Goal: Find specific page/section: Find specific page/section

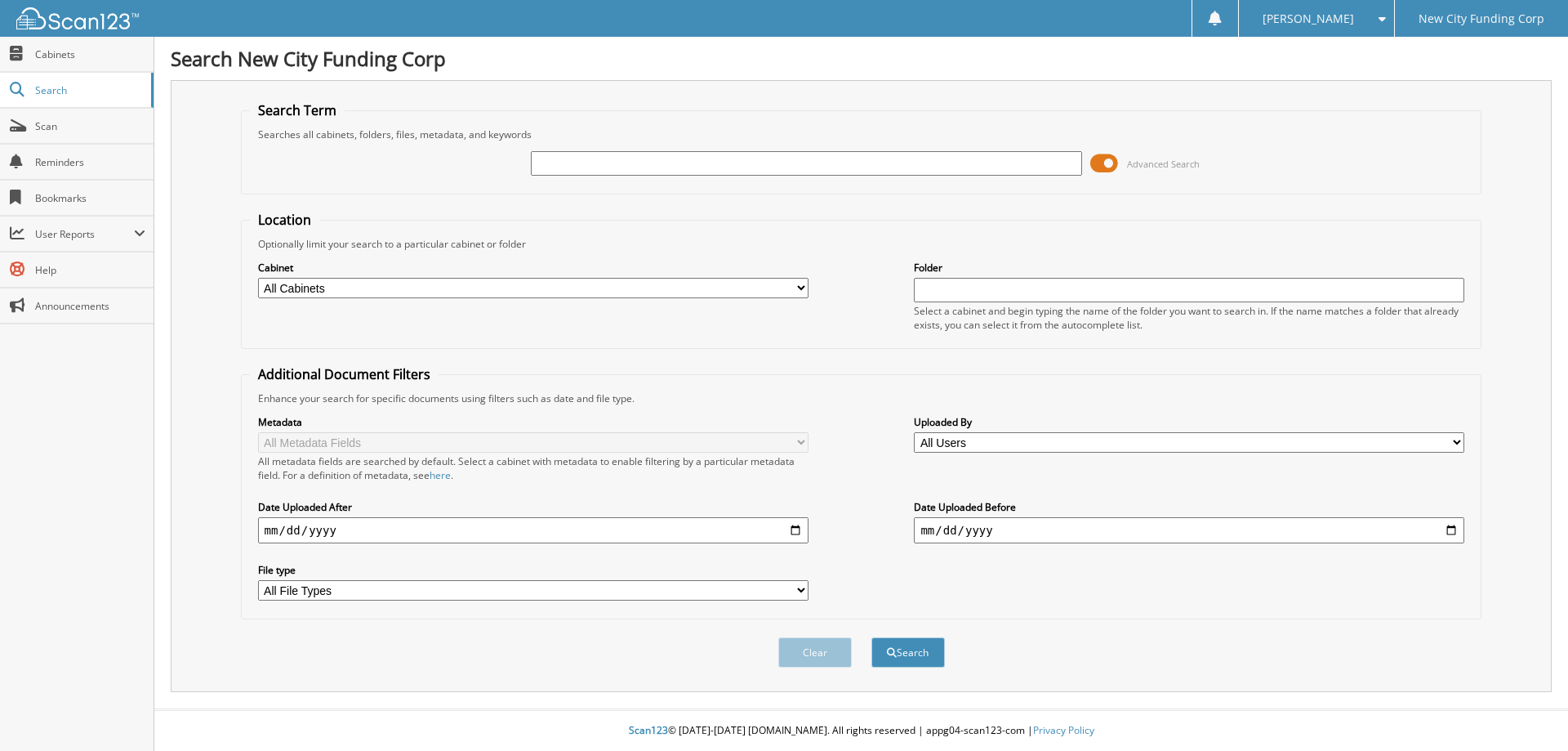
click at [558, 172] on input "text" at bounding box center [806, 162] width 551 height 24
type input "323873"
click at [887, 635] on div "Clear Search" at bounding box center [862, 652] width 1241 height 66
click at [887, 642] on button "Search" at bounding box center [908, 652] width 74 height 31
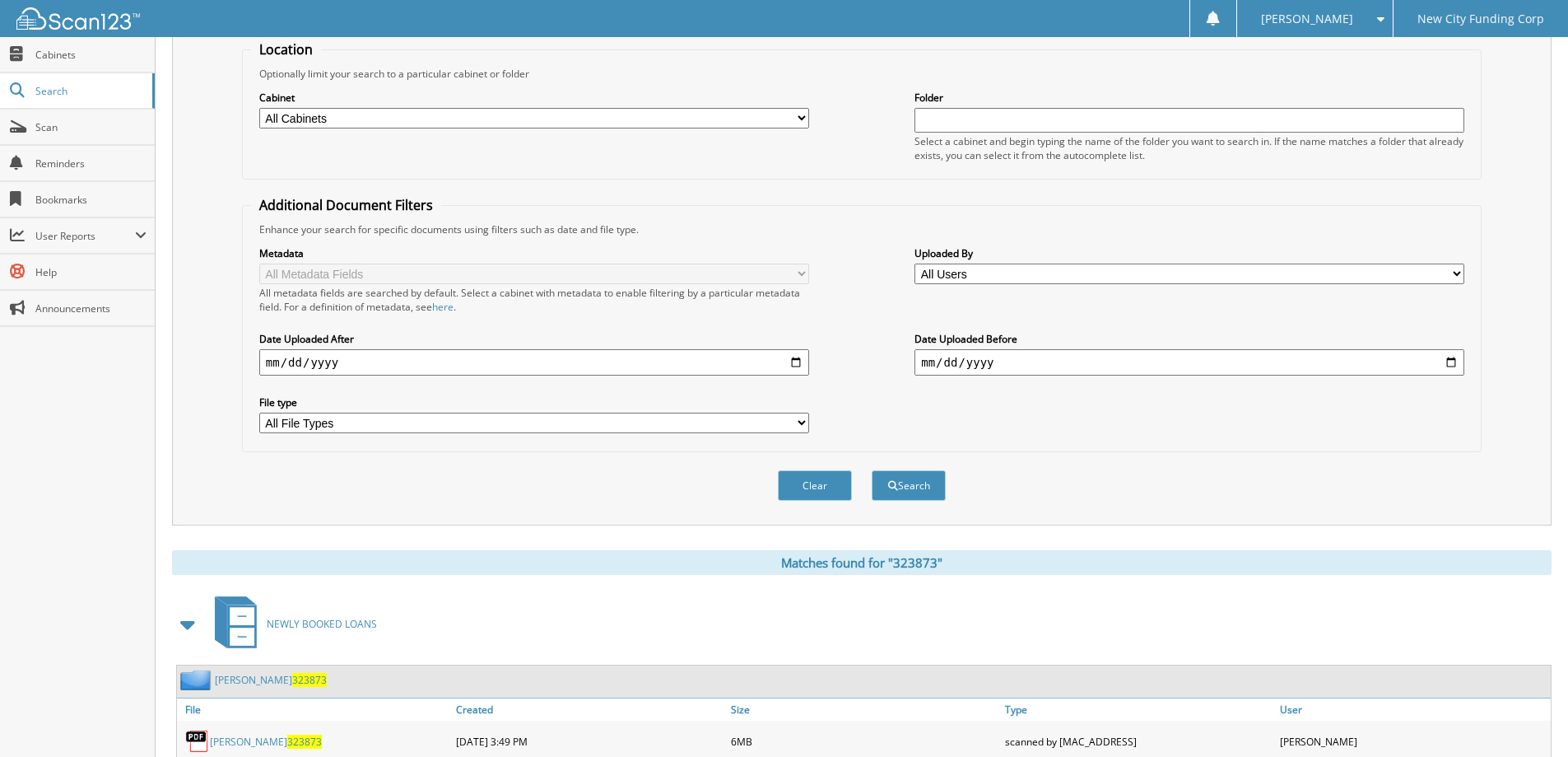
scroll to position [255, 0]
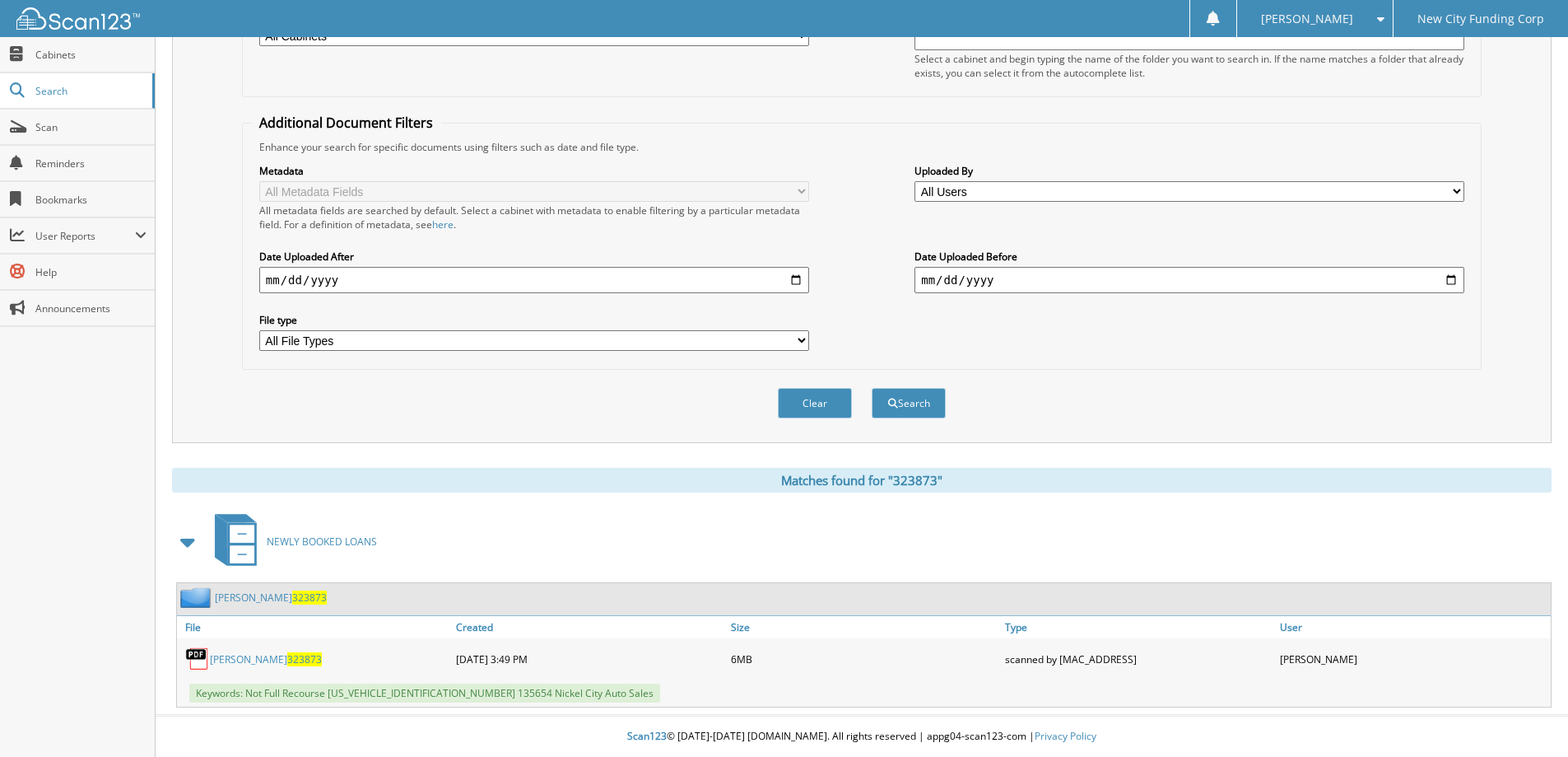
click at [222, 655] on link "[PERSON_NAME] 323873" at bounding box center [266, 658] width 112 height 14
